Goal: Check status: Check status

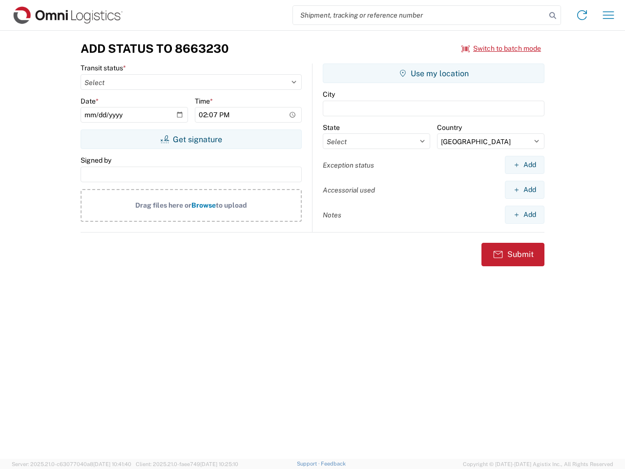
select select "US"
click at [420, 15] on input "search" at bounding box center [419, 15] width 253 height 19
click at [553, 16] on icon at bounding box center [553, 16] width 14 height 14
click at [582, 15] on icon at bounding box center [582, 15] width 16 height 16
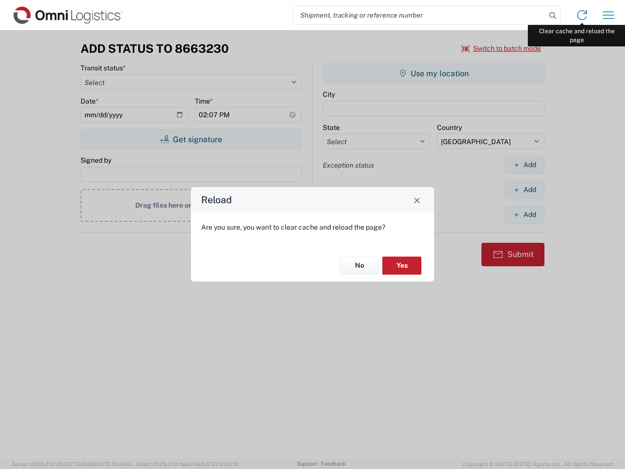
click at [609, 15] on div "Reload Are you sure, you want to clear cache and reload the page? No Yes" at bounding box center [312, 234] width 625 height 469
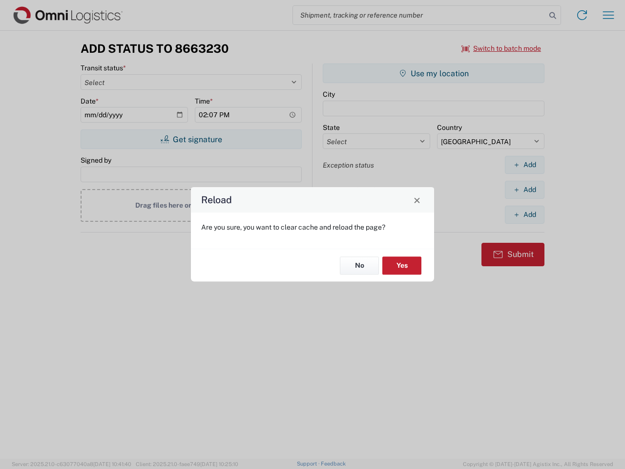
click at [502, 48] on div "Reload Are you sure, you want to clear cache and reload the page? No Yes" at bounding box center [312, 234] width 625 height 469
click at [191, 139] on div "Reload Are you sure, you want to clear cache and reload the page? No Yes" at bounding box center [312, 234] width 625 height 469
click at [434, 73] on div "Reload Are you sure, you want to clear cache and reload the page? No Yes" at bounding box center [312, 234] width 625 height 469
click at [525, 165] on div "Reload Are you sure, you want to clear cache and reload the page? No Yes" at bounding box center [312, 234] width 625 height 469
click at [525, 190] on div "Reload Are you sure, you want to clear cache and reload the page? No Yes" at bounding box center [312, 234] width 625 height 469
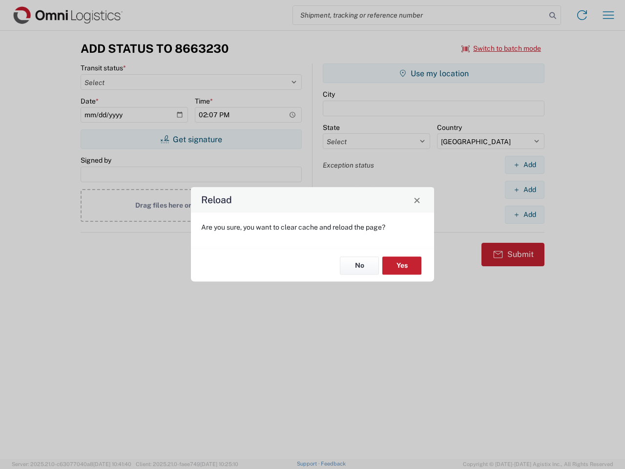
click at [525, 214] on div "Reload Are you sure, you want to clear cache and reload the page? No Yes" at bounding box center [312, 234] width 625 height 469
